Goal: Task Accomplishment & Management: Manage account settings

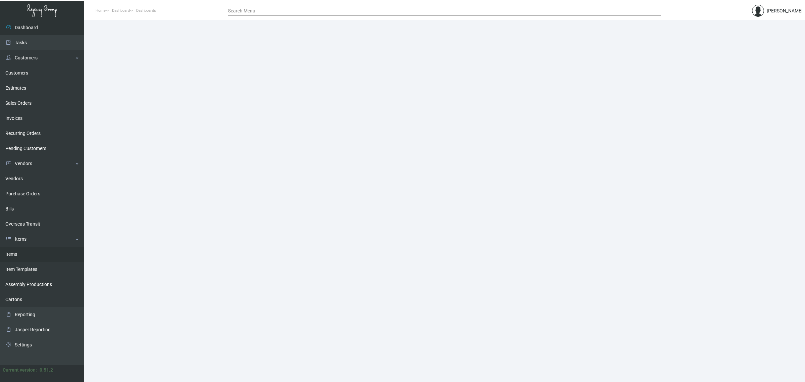
click at [35, 253] on link "Items" at bounding box center [42, 253] width 84 height 15
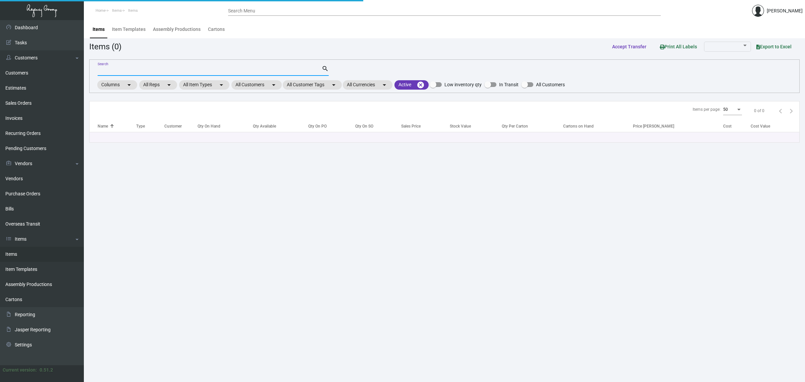
click at [206, 69] on input "Search" at bounding box center [210, 70] width 224 height 5
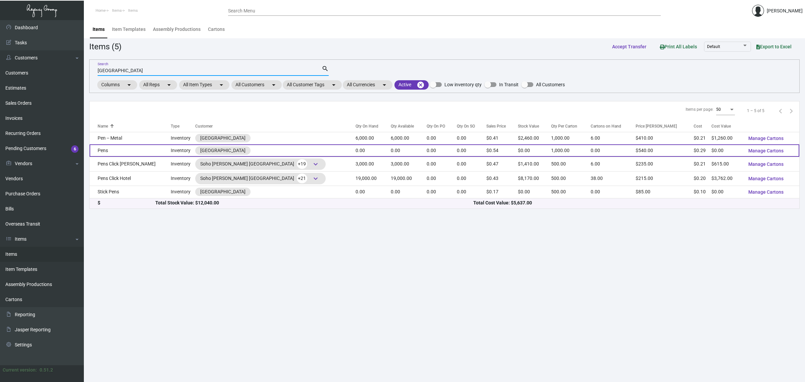
type input "[GEOGRAPHIC_DATA]"
click at [391, 151] on td "0.00" at bounding box center [409, 150] width 36 height 12
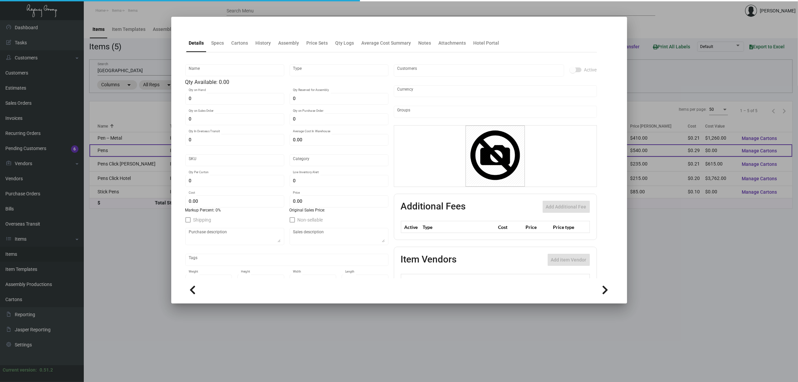
type input "Pens"
type input "Inventory"
type input "$ 0.00"
type input "943"
type input "Standard"
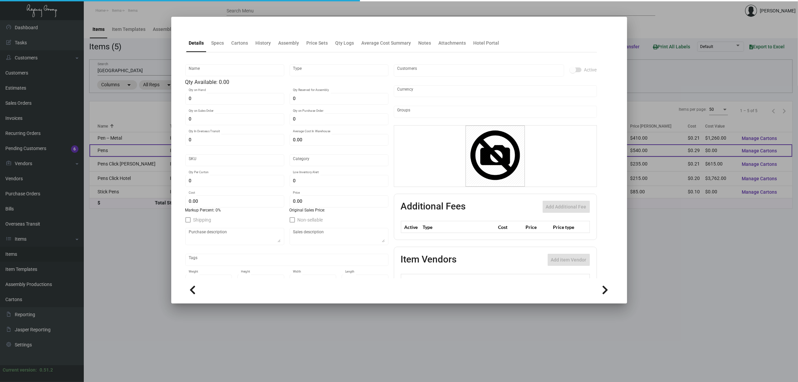
type input "1,000"
type input "4,000"
type input "$ 0.285"
type input "$ 0.54"
type textarea "Pens- Light Colored Bamboo style, with 1 color imprint 1 location with custom b…"
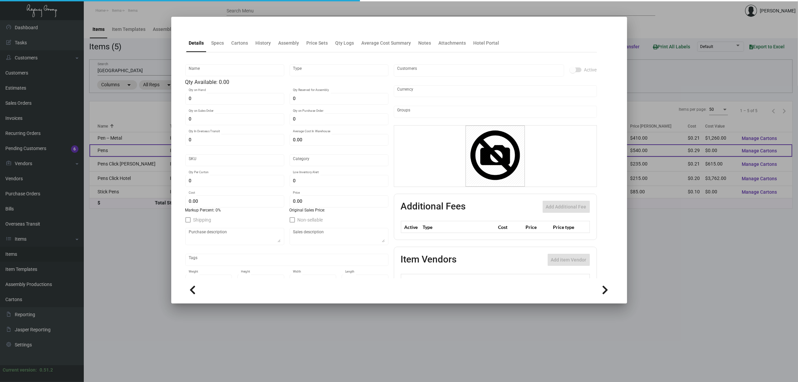
type textarea "Pens- Light Colored Bamboo style, with 1 color imprint 1 location with custom b…"
checkbox input "true"
type input "United States Dollar $"
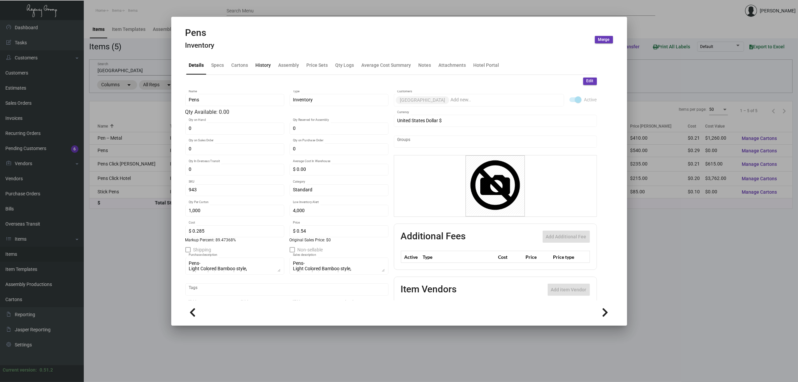
click at [256, 67] on div "History" at bounding box center [263, 65] width 15 height 7
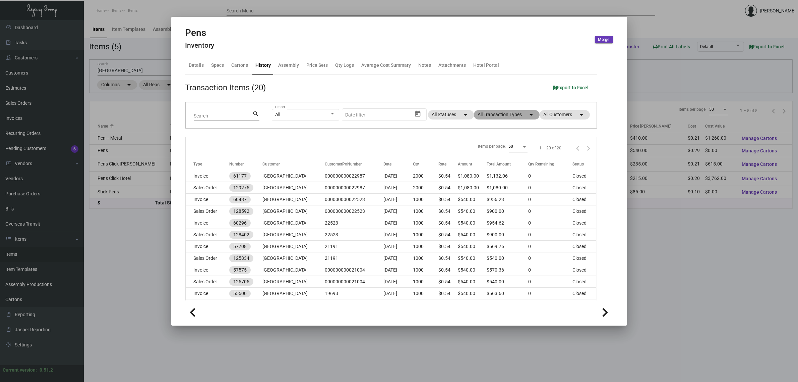
click at [492, 116] on mat-chip "All Transaction Types arrow_drop_down" at bounding box center [507, 114] width 66 height 9
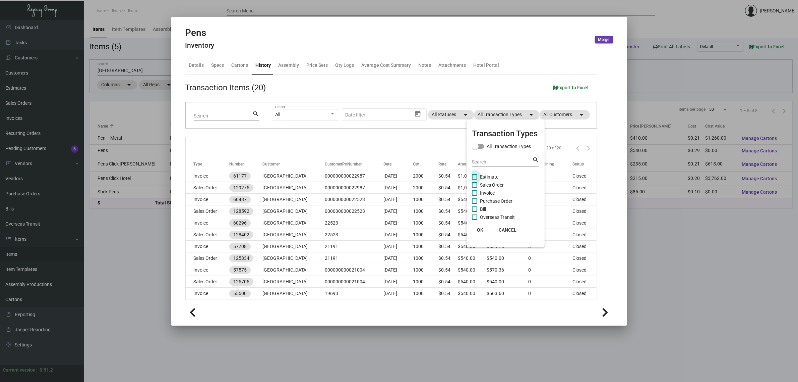
click at [486, 175] on span "Estimate" at bounding box center [489, 177] width 18 height 8
click at [475, 179] on input "Estimate" at bounding box center [474, 179] width 0 height 0
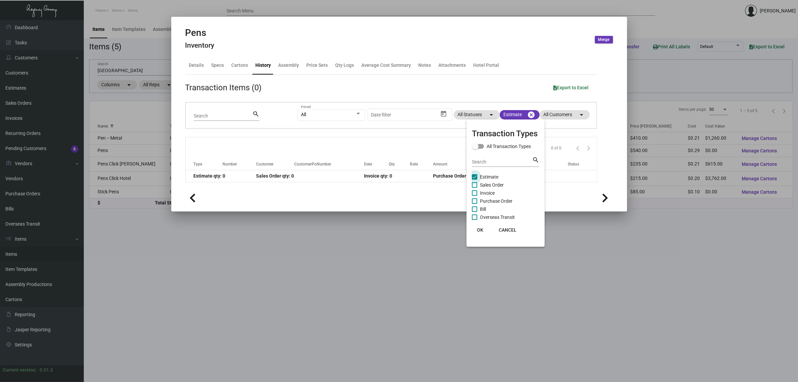
click at [489, 177] on span "Estimate" at bounding box center [489, 177] width 18 height 8
click at [475, 179] on input "Estimate" at bounding box center [474, 179] width 0 height 0
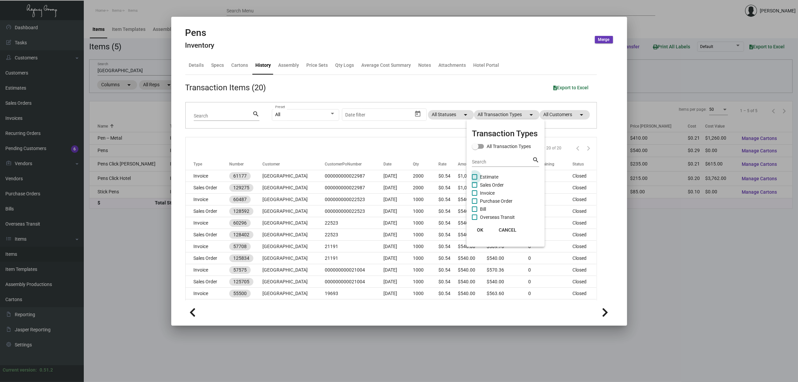
drag, startPoint x: 483, startPoint y: 174, endPoint x: 487, endPoint y: 181, distance: 8.1
click at [483, 174] on span "Estimate" at bounding box center [489, 177] width 18 height 8
click at [475, 179] on input "Estimate" at bounding box center [474, 179] width 0 height 0
checkbox input "true"
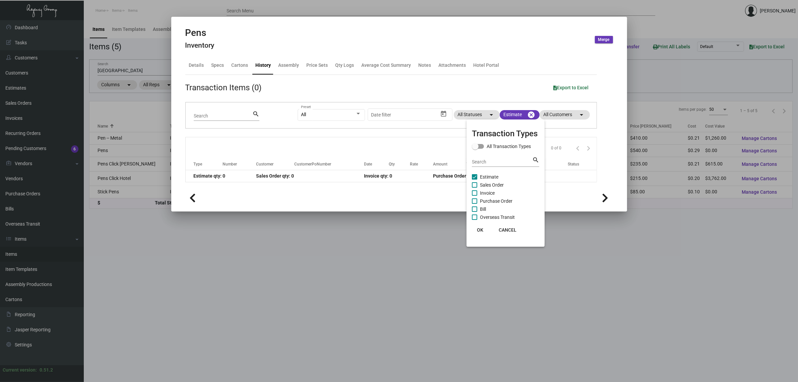
click at [493, 197] on span "Purchase Order" at bounding box center [496, 201] width 33 height 8
click at [475, 204] on input "Purchase Order" at bounding box center [474, 204] width 0 height 0
checkbox input "true"
click at [489, 175] on span "Estimate" at bounding box center [489, 177] width 18 height 8
click at [475, 179] on input "Estimate" at bounding box center [474, 179] width 0 height 0
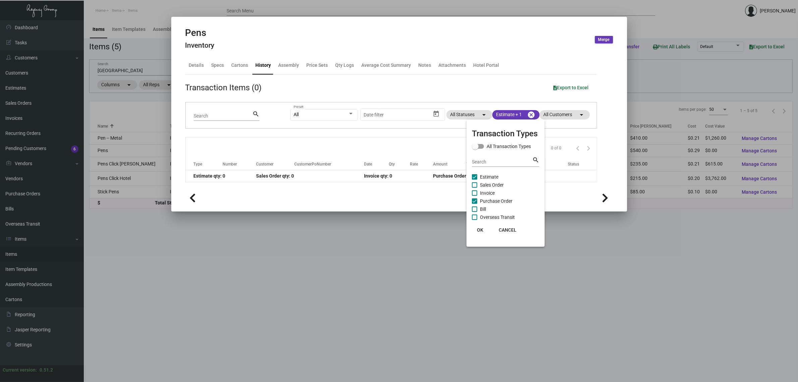
checkbox input "false"
click at [499, 199] on span "Purchase Order" at bounding box center [496, 201] width 33 height 8
click at [475, 204] on input "Purchase Order" at bounding box center [474, 204] width 0 height 0
checkbox input "false"
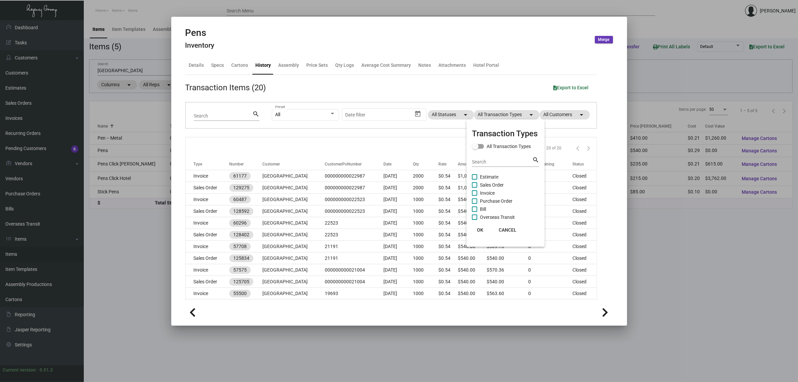
click at [404, 141] on div at bounding box center [399, 191] width 798 height 382
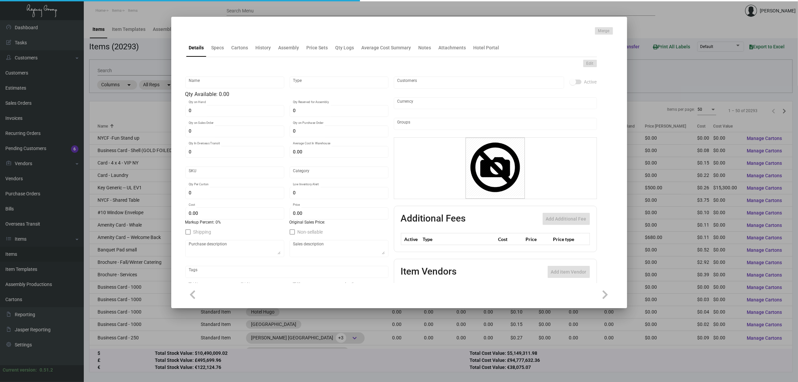
type input "Pens"
type input "Inventory"
type input "$ 0.00"
type input "943"
type input "Standard"
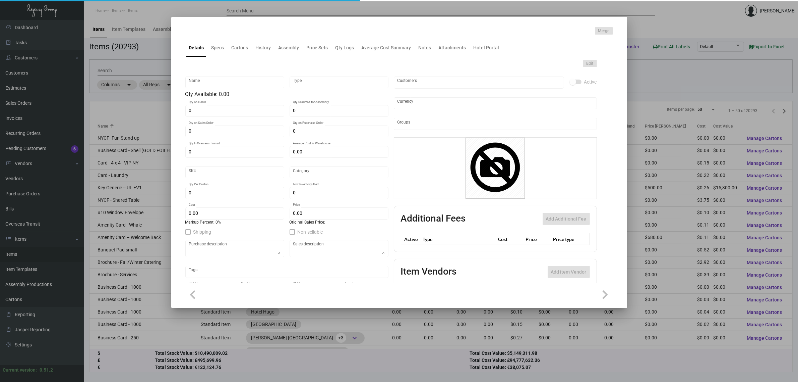
type input "1,000"
type input "4,000"
type input "$ 0.285"
type input "$ 0.54"
type textarea "Pens- Light Colored Bamboo style, with 1 color imprint 1 location with custom b…"
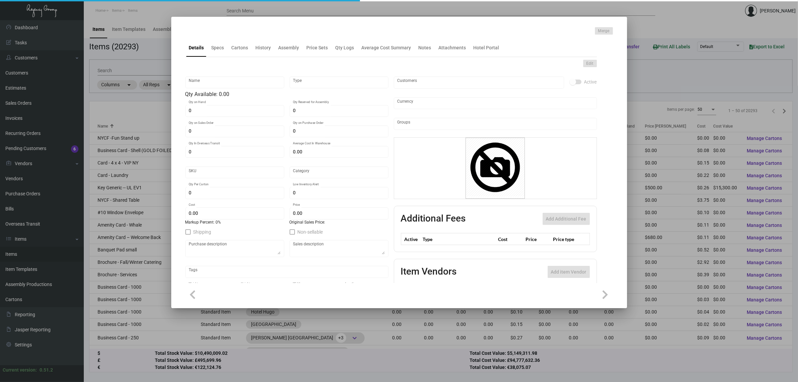
type textarea "Pens- Light Colored Bamboo style, with 1 color imprint 1 location with custom b…"
checkbox input "true"
type input "United States Dollar $"
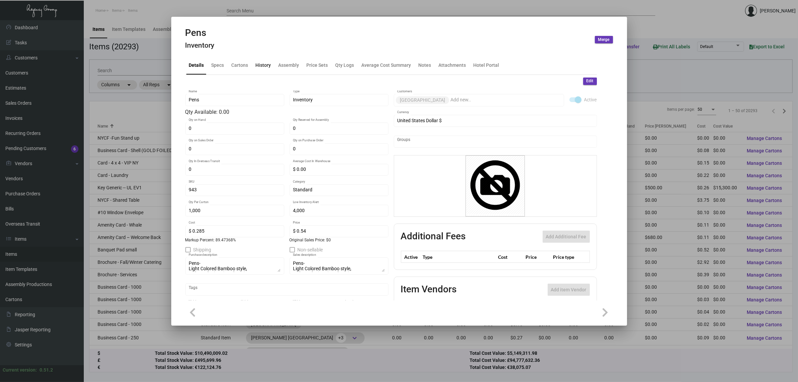
click at [267, 68] on div "History" at bounding box center [263, 65] width 15 height 7
